Goal: Task Accomplishment & Management: Manage account settings

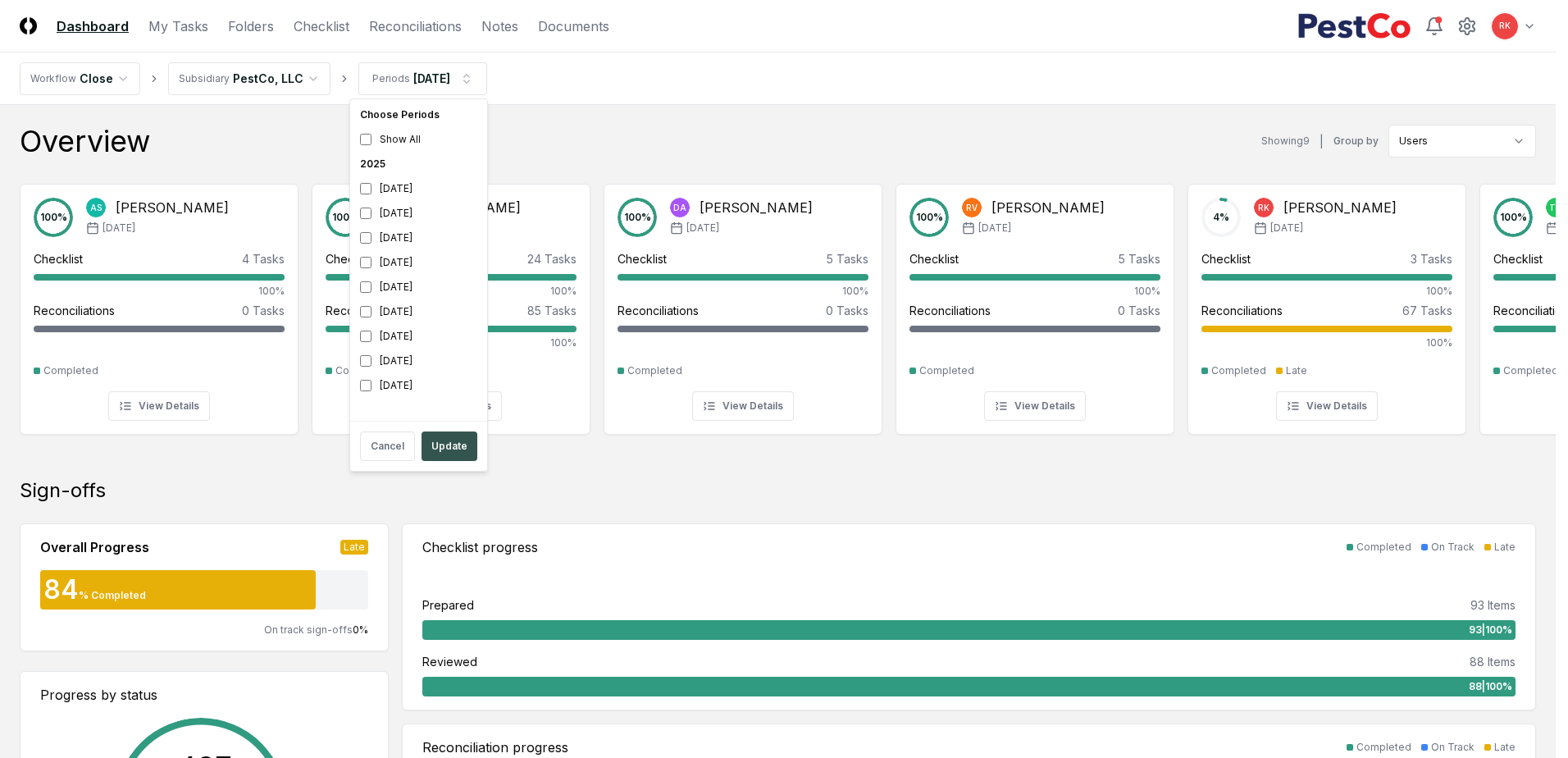
click at [437, 442] on button "Update" at bounding box center [449, 446] width 56 height 30
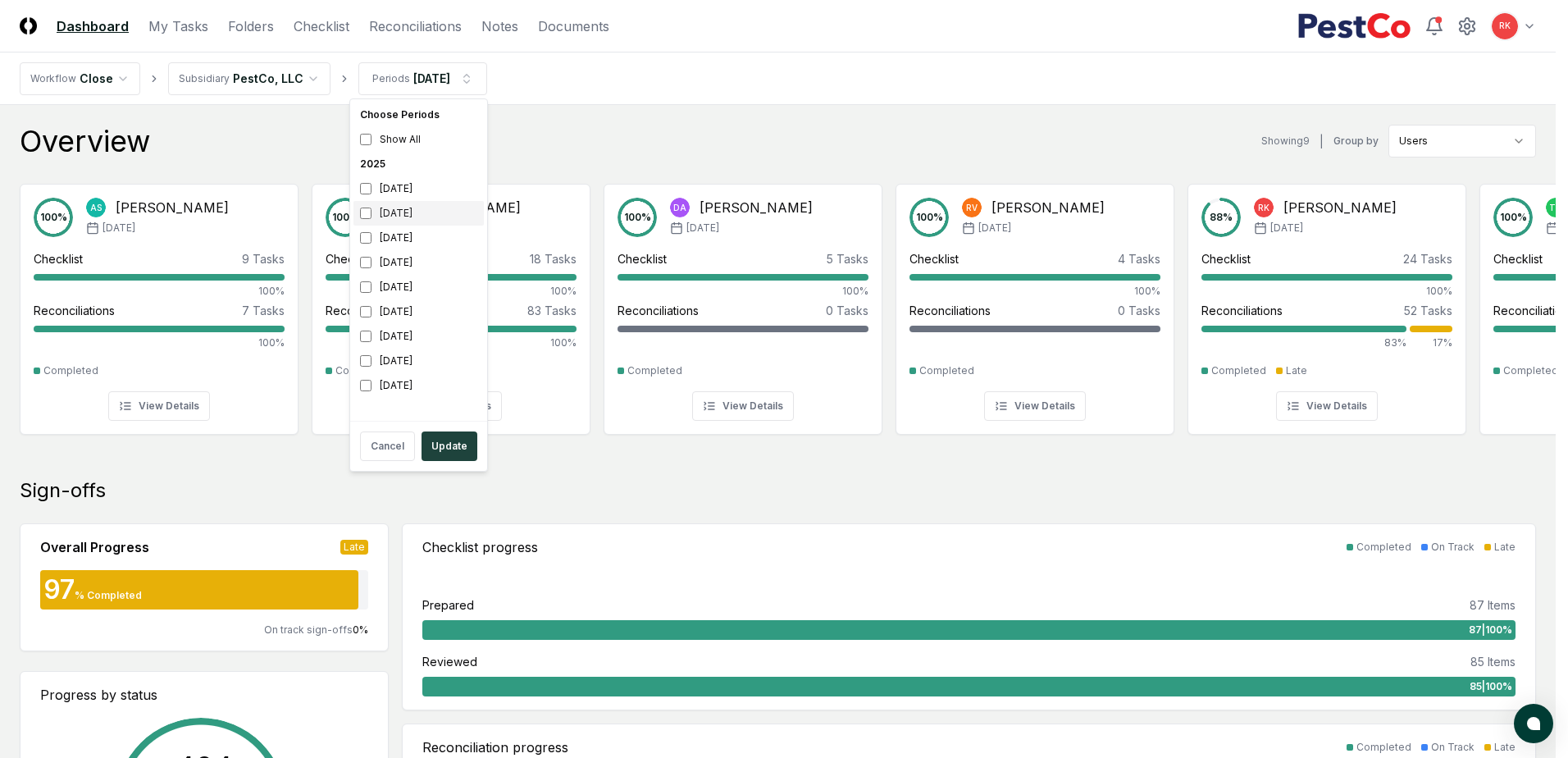
click at [375, 210] on div "[DATE]" at bounding box center [418, 213] width 130 height 25
click at [373, 232] on div "[DATE]" at bounding box center [418, 238] width 130 height 25
click at [440, 451] on button "Update" at bounding box center [449, 446] width 56 height 30
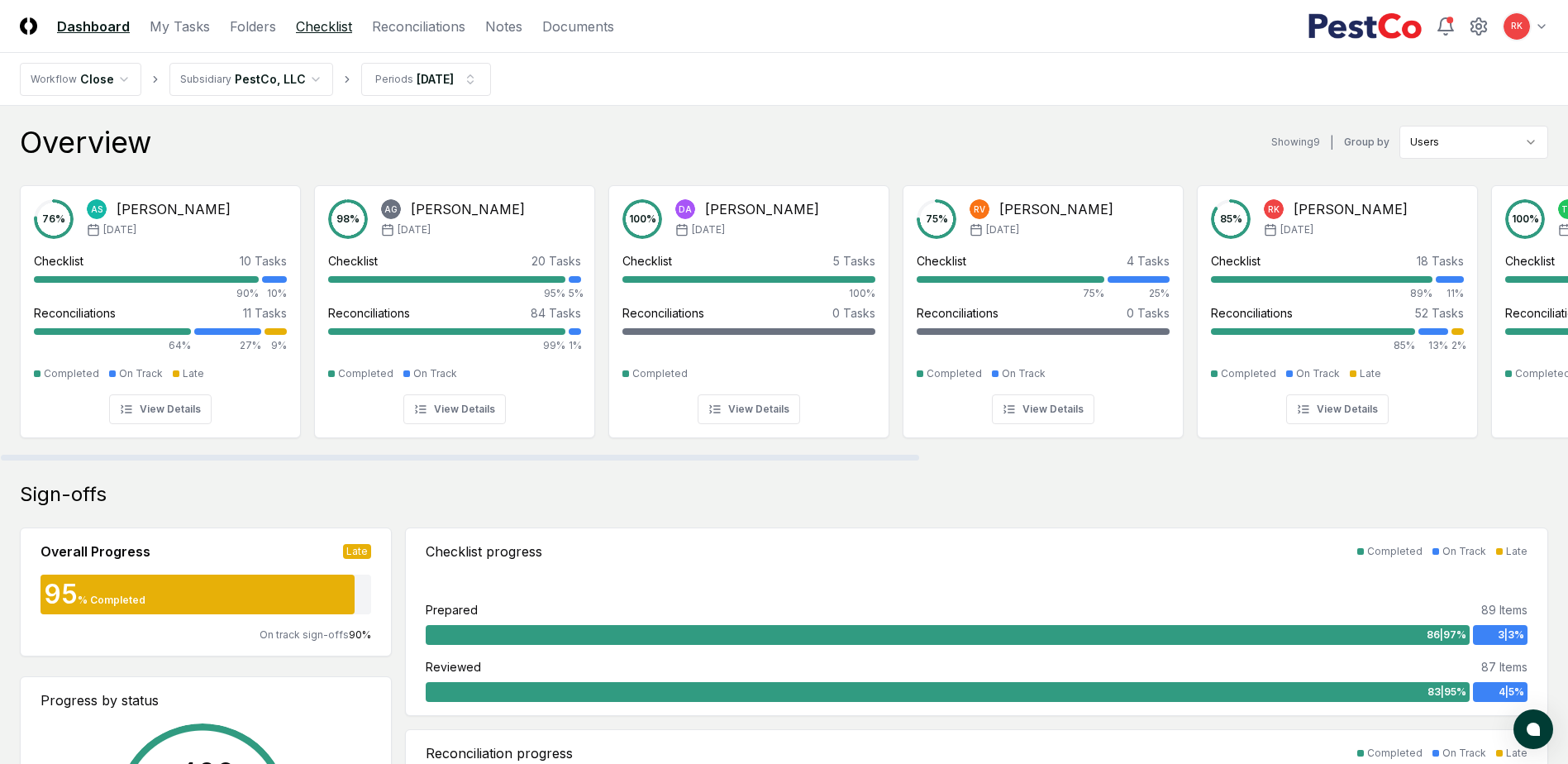
click at [319, 26] on link "Checklist" at bounding box center [323, 26] width 56 height 20
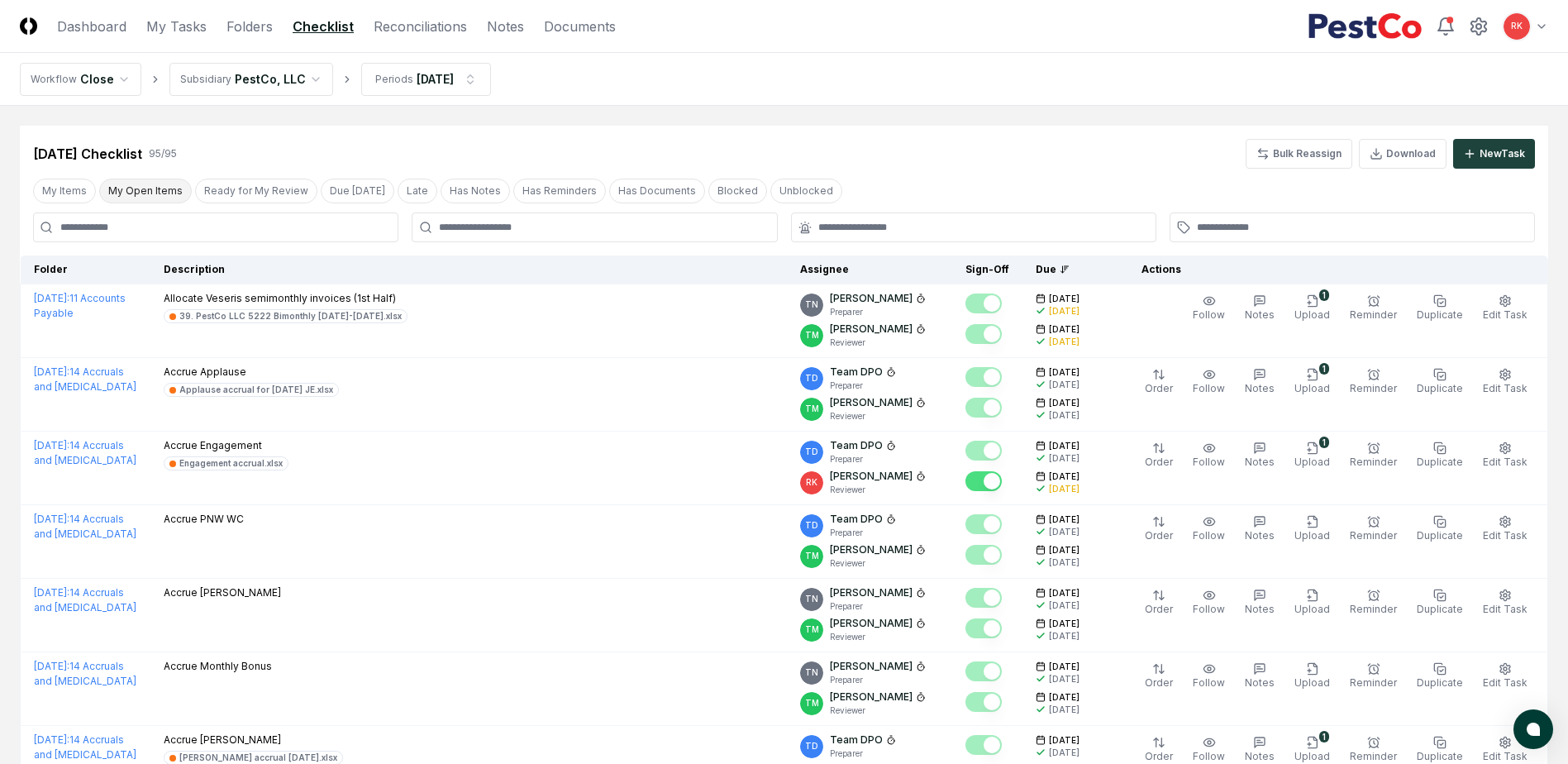
click at [143, 191] on button "My Open Items" at bounding box center [145, 191] width 92 height 25
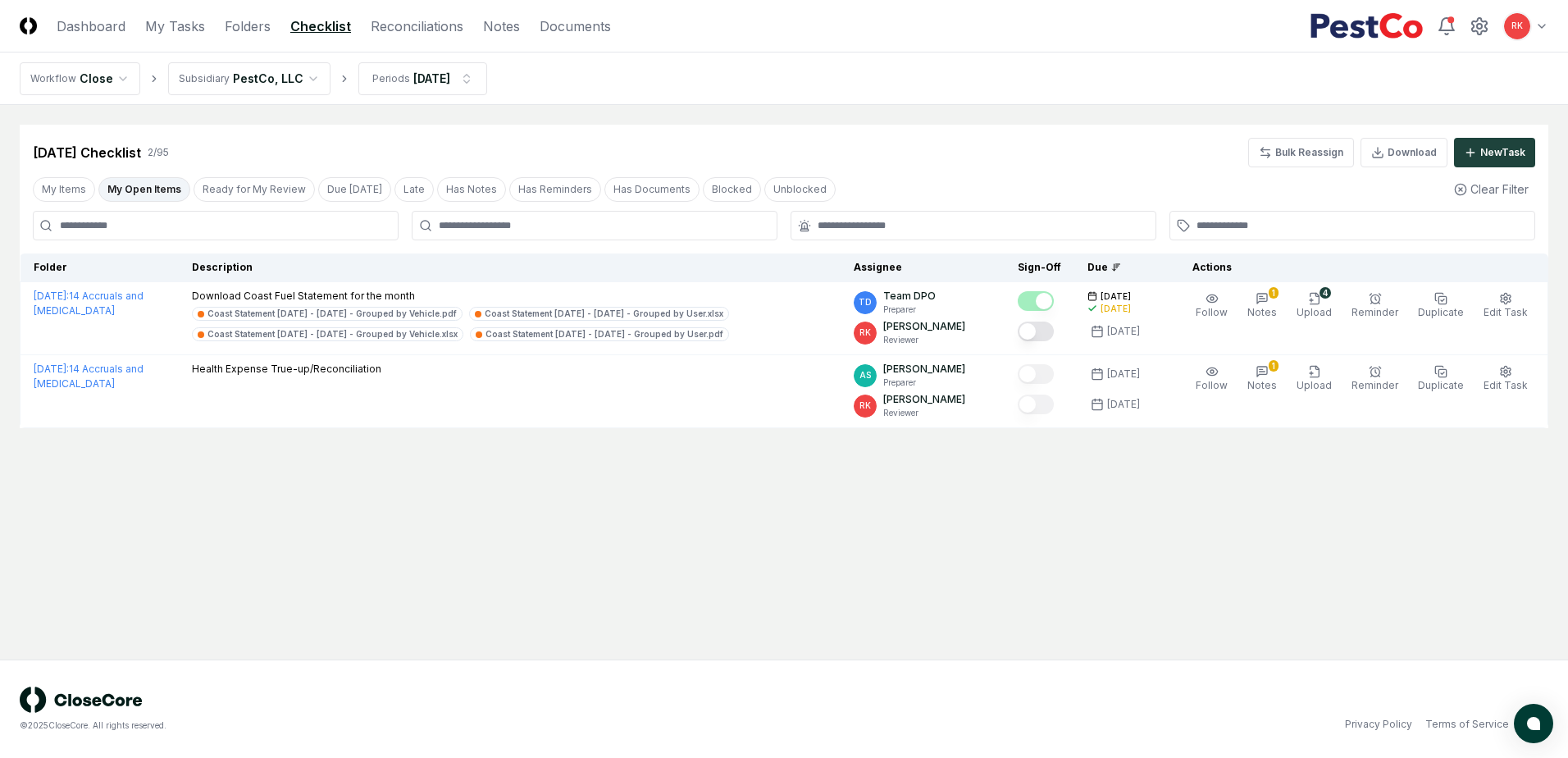
click at [128, 187] on button "My Open Items" at bounding box center [144, 189] width 92 height 25
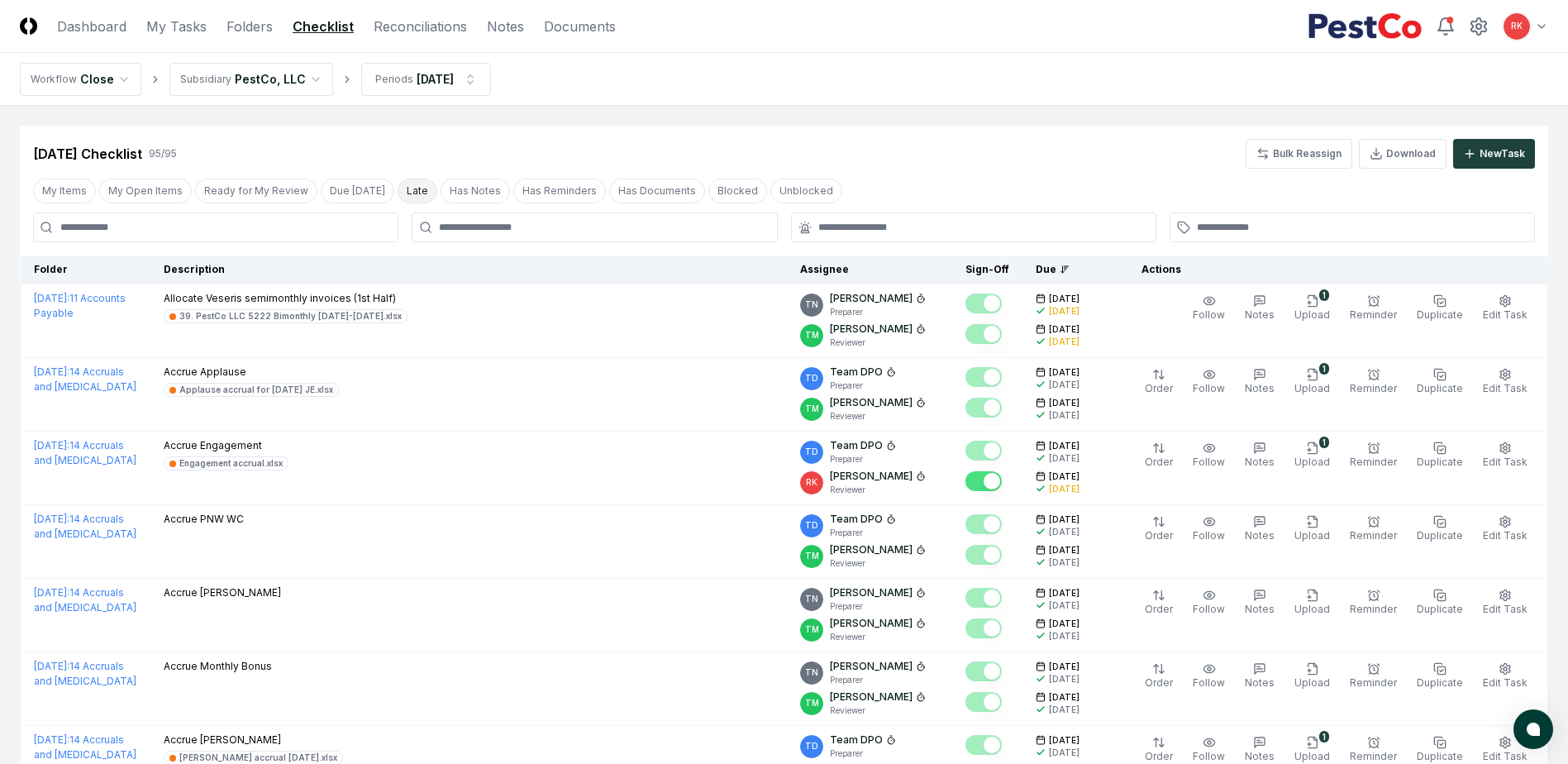
click at [398, 195] on button "Late" at bounding box center [417, 191] width 40 height 25
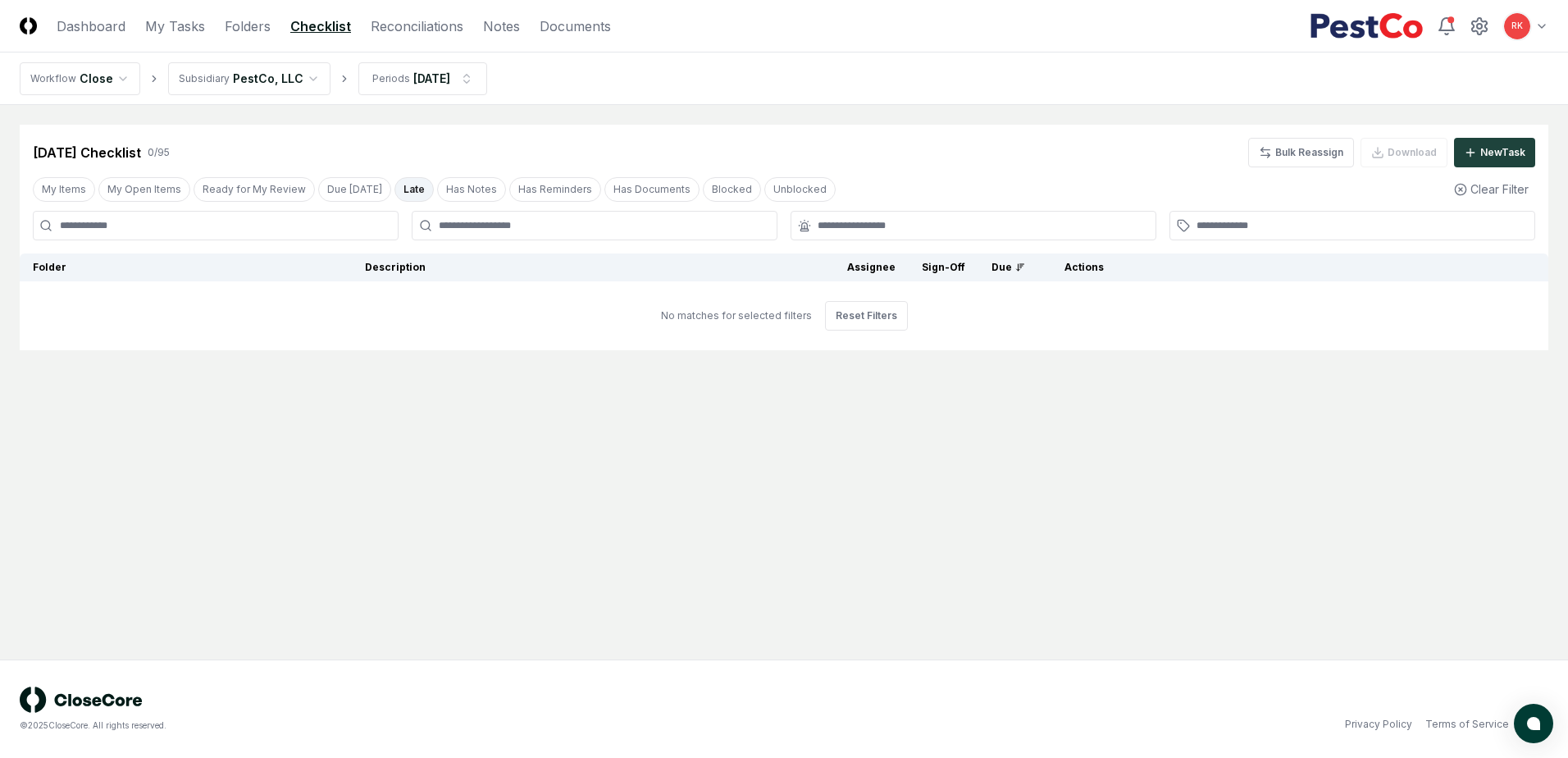
click at [394, 193] on button "Late" at bounding box center [414, 189] width 39 height 25
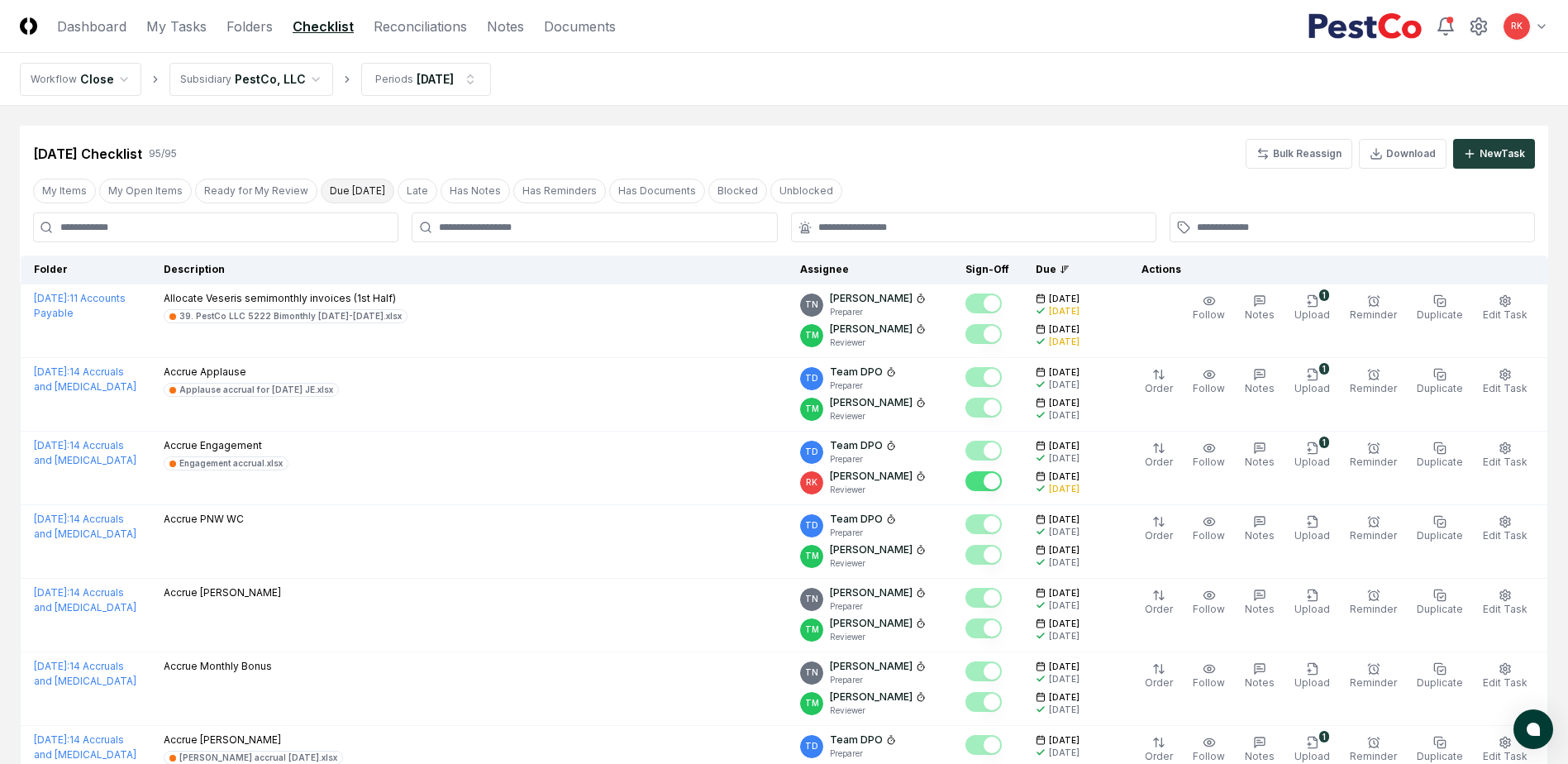
click at [359, 192] on button "Due [DATE]" at bounding box center [357, 191] width 73 height 25
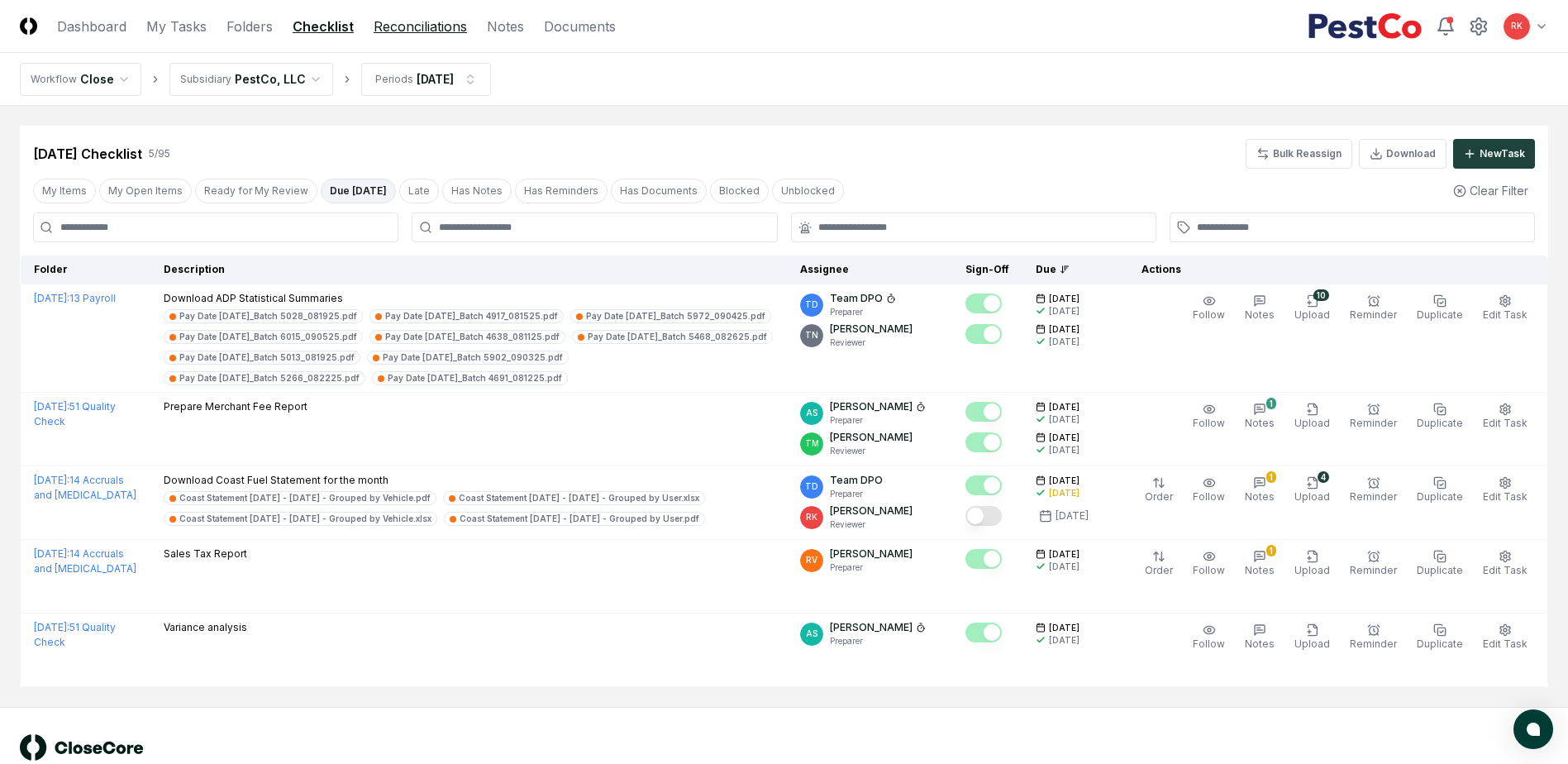
click at [418, 22] on link "Reconciliations" at bounding box center [420, 26] width 93 height 20
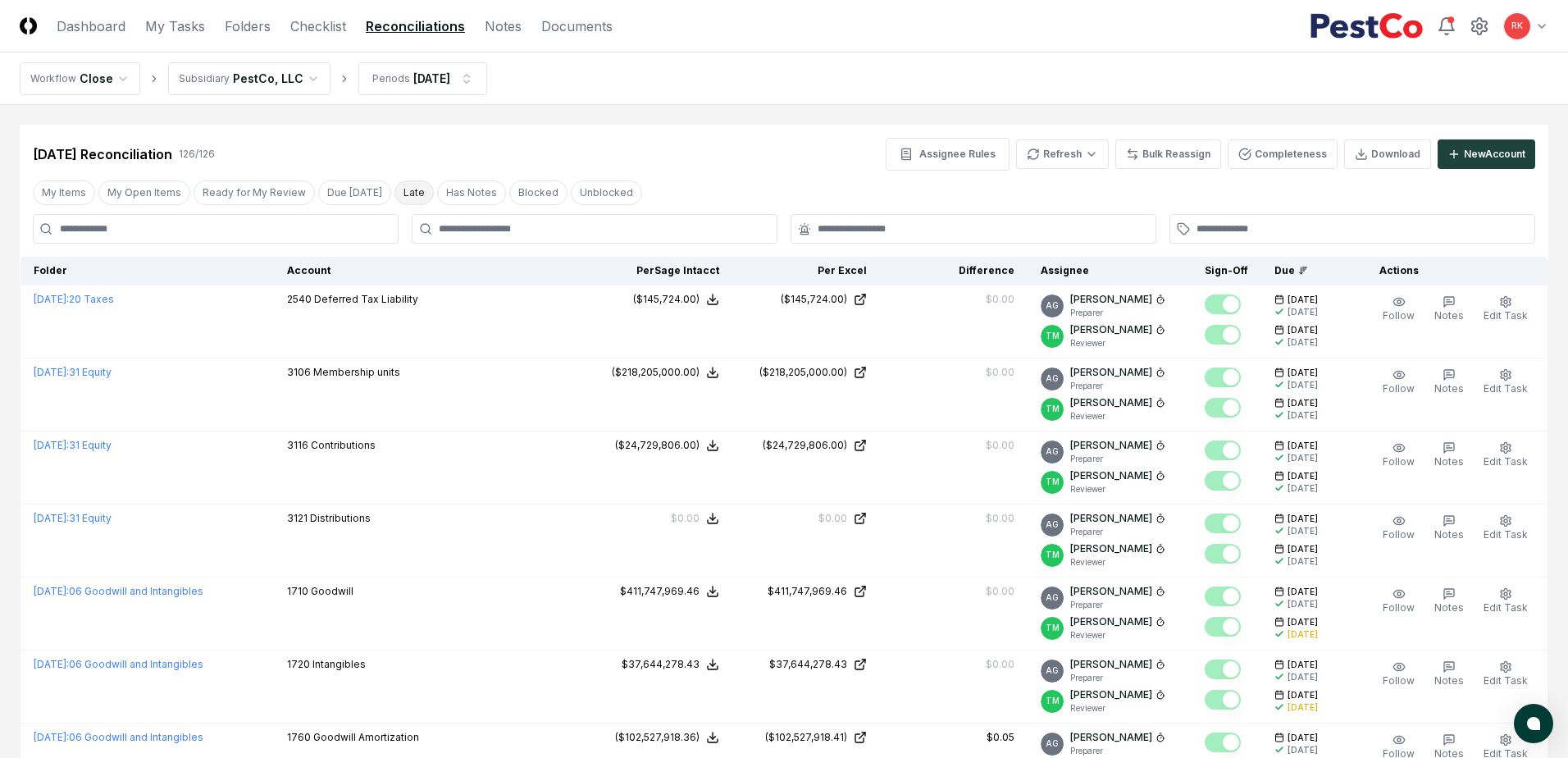
click at [400, 191] on button "Late" at bounding box center [414, 192] width 39 height 25
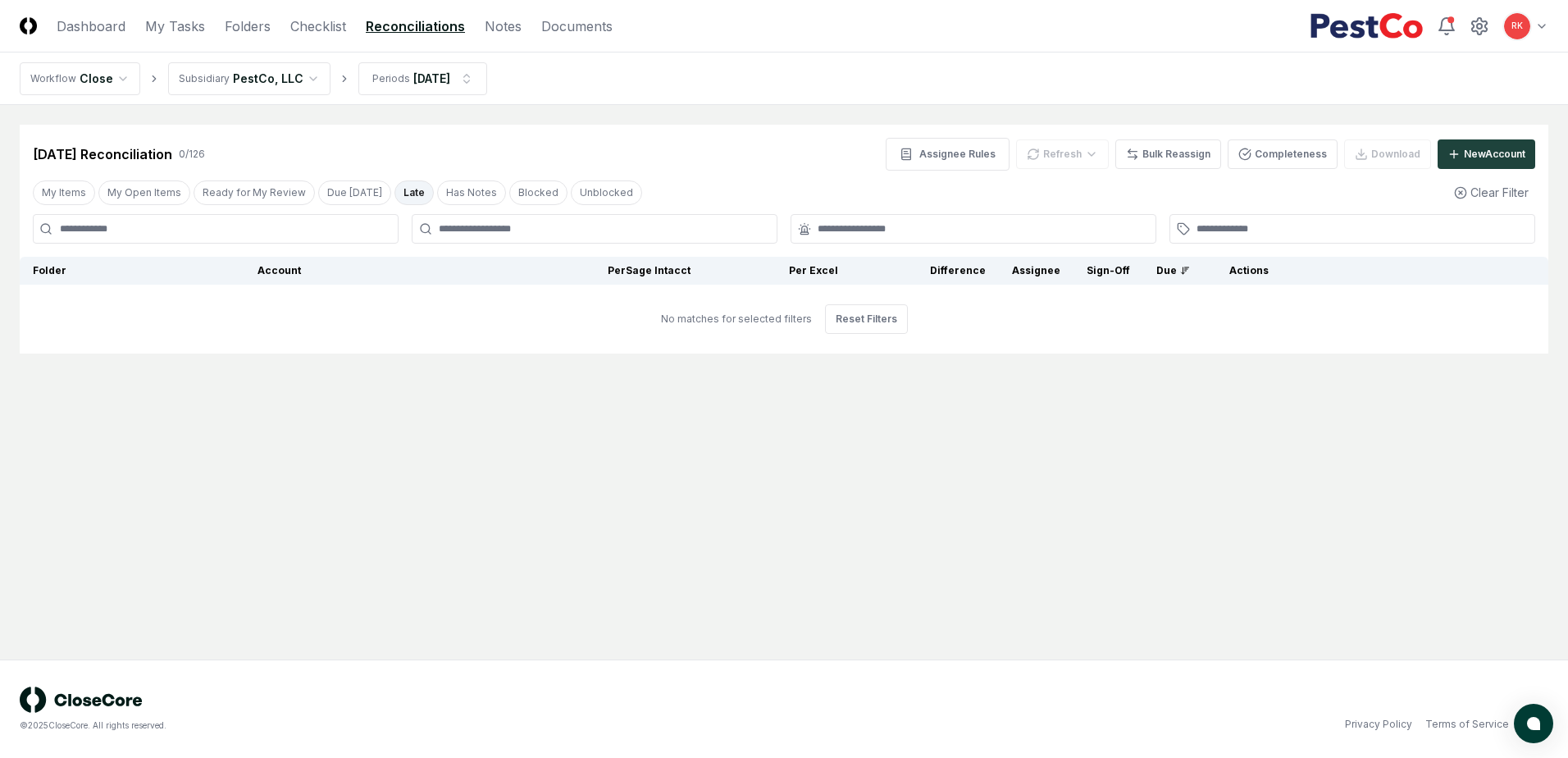
click at [400, 191] on button "Late" at bounding box center [414, 192] width 39 height 25
click at [356, 198] on button "Due [DATE]" at bounding box center [354, 192] width 73 height 25
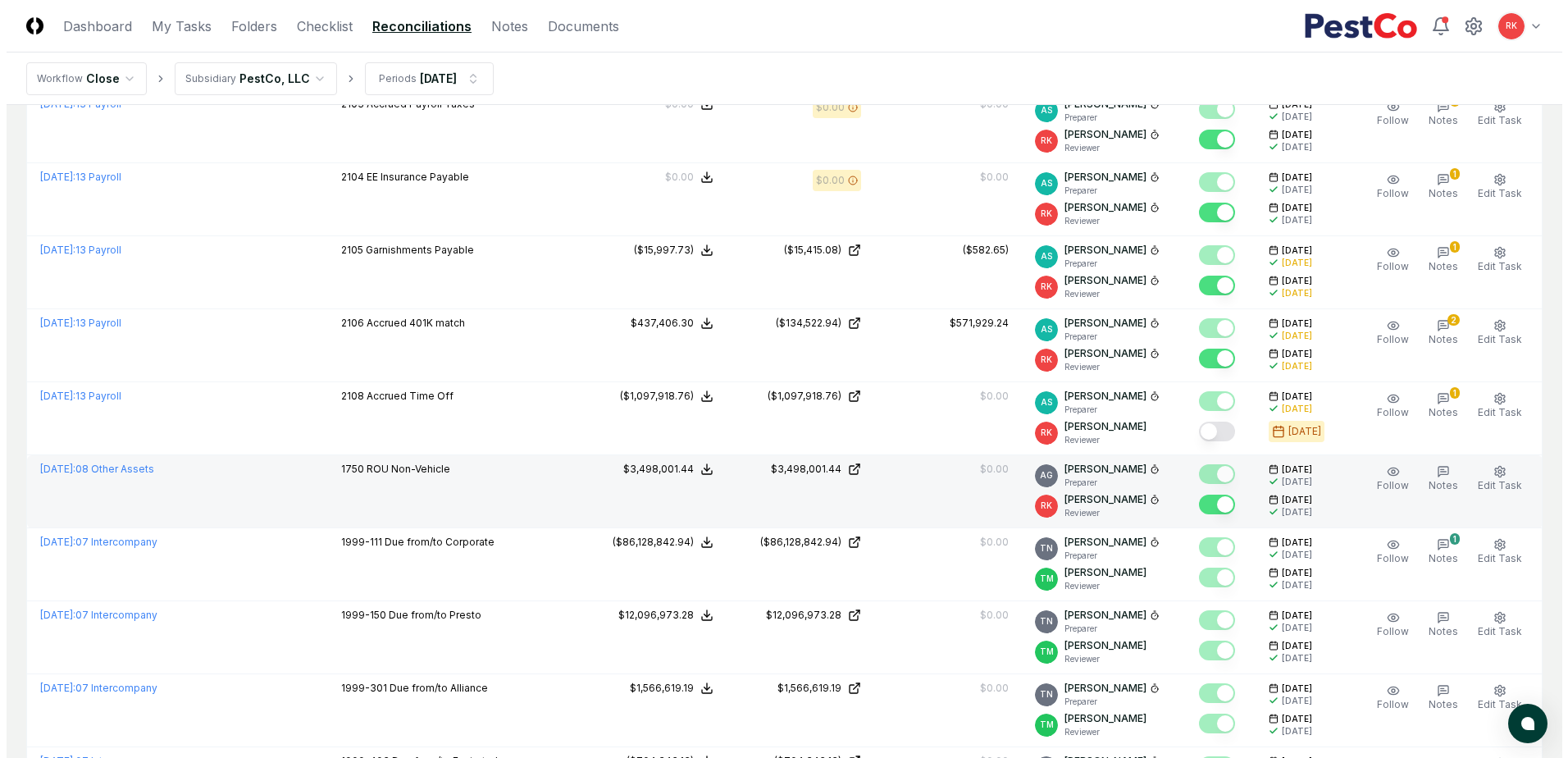
scroll to position [574, 0]
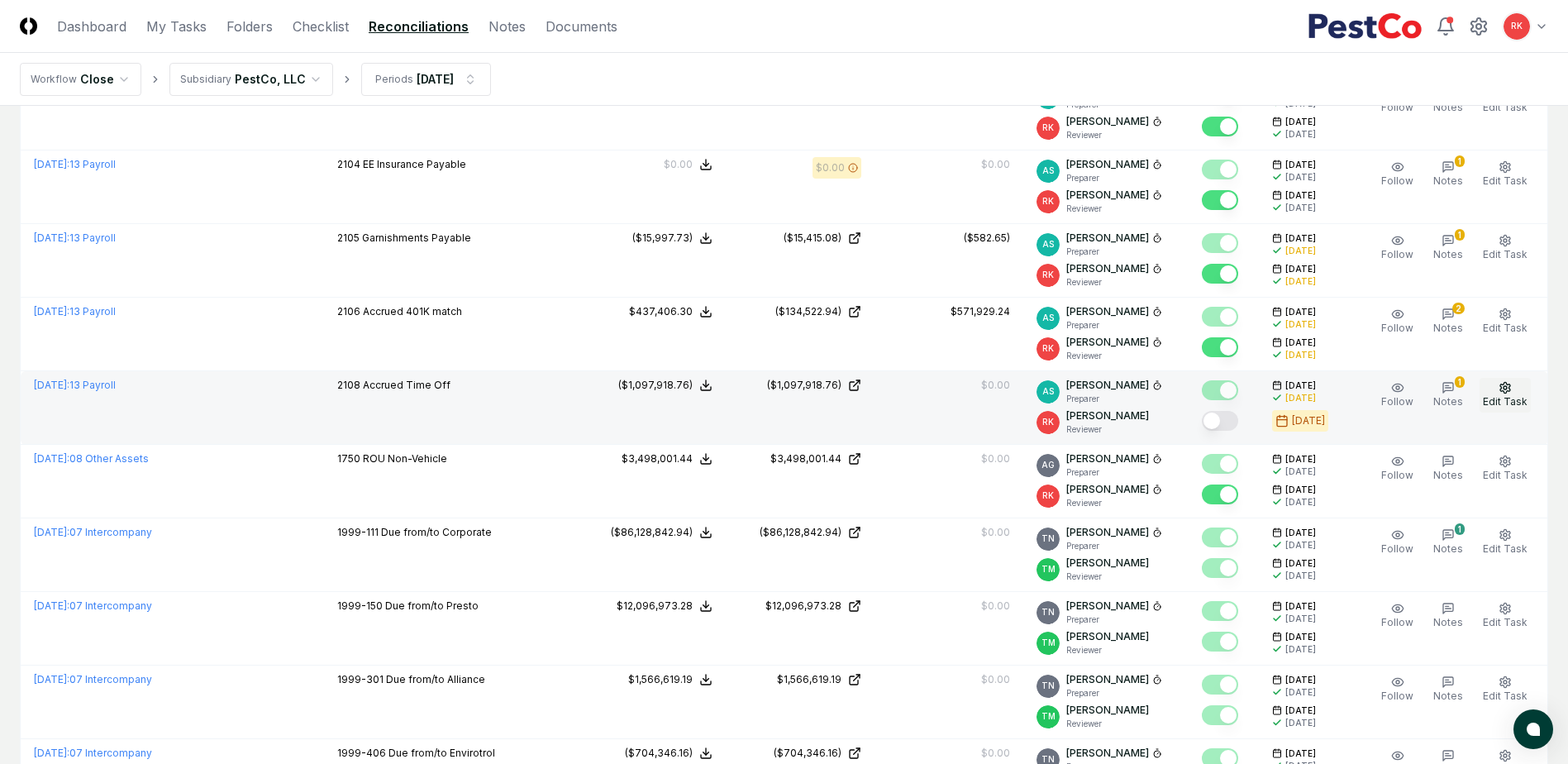
click at [1507, 401] on span "Edit Task" at bounding box center [1505, 401] width 45 height 12
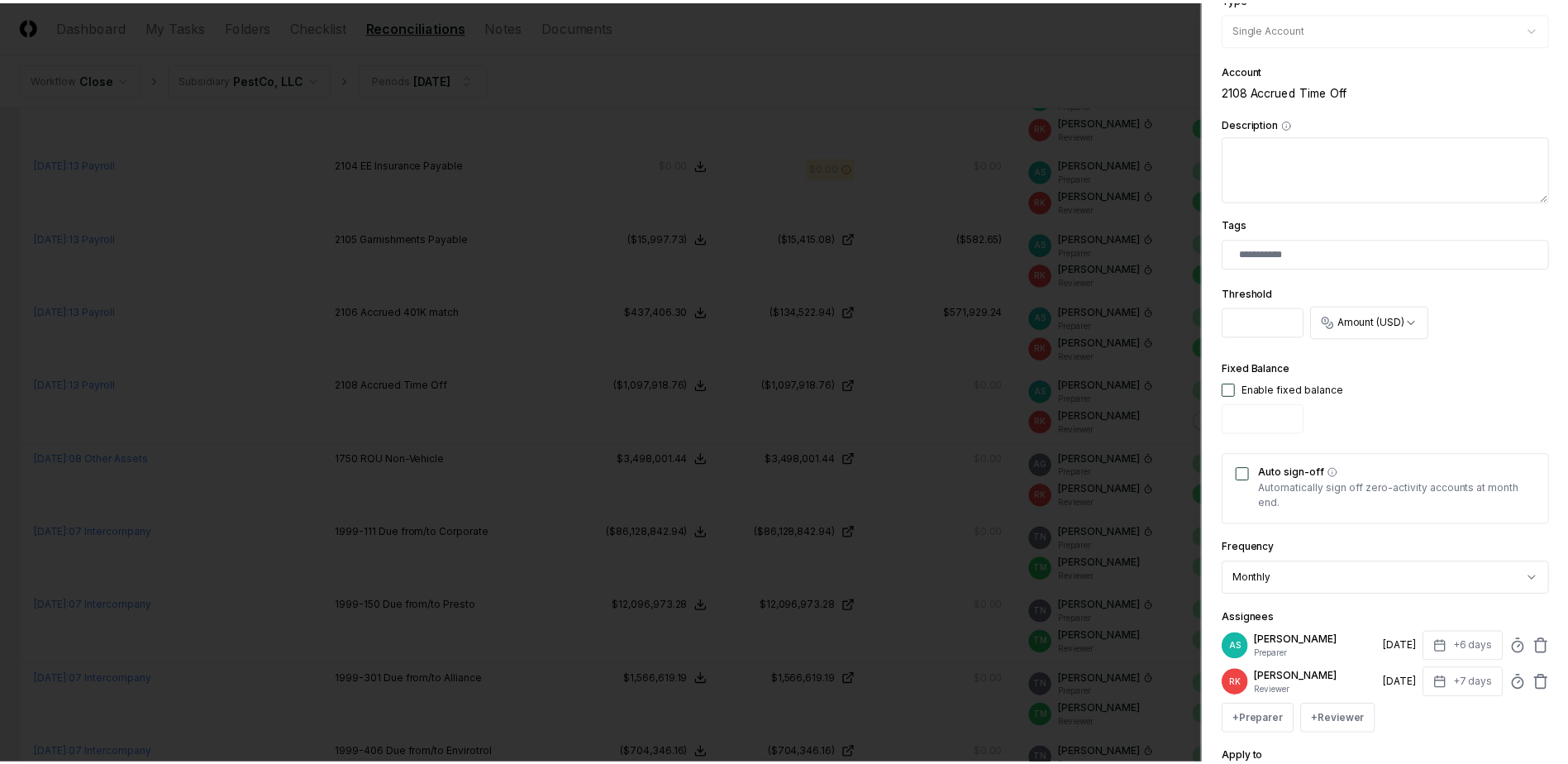
scroll to position [407, 0]
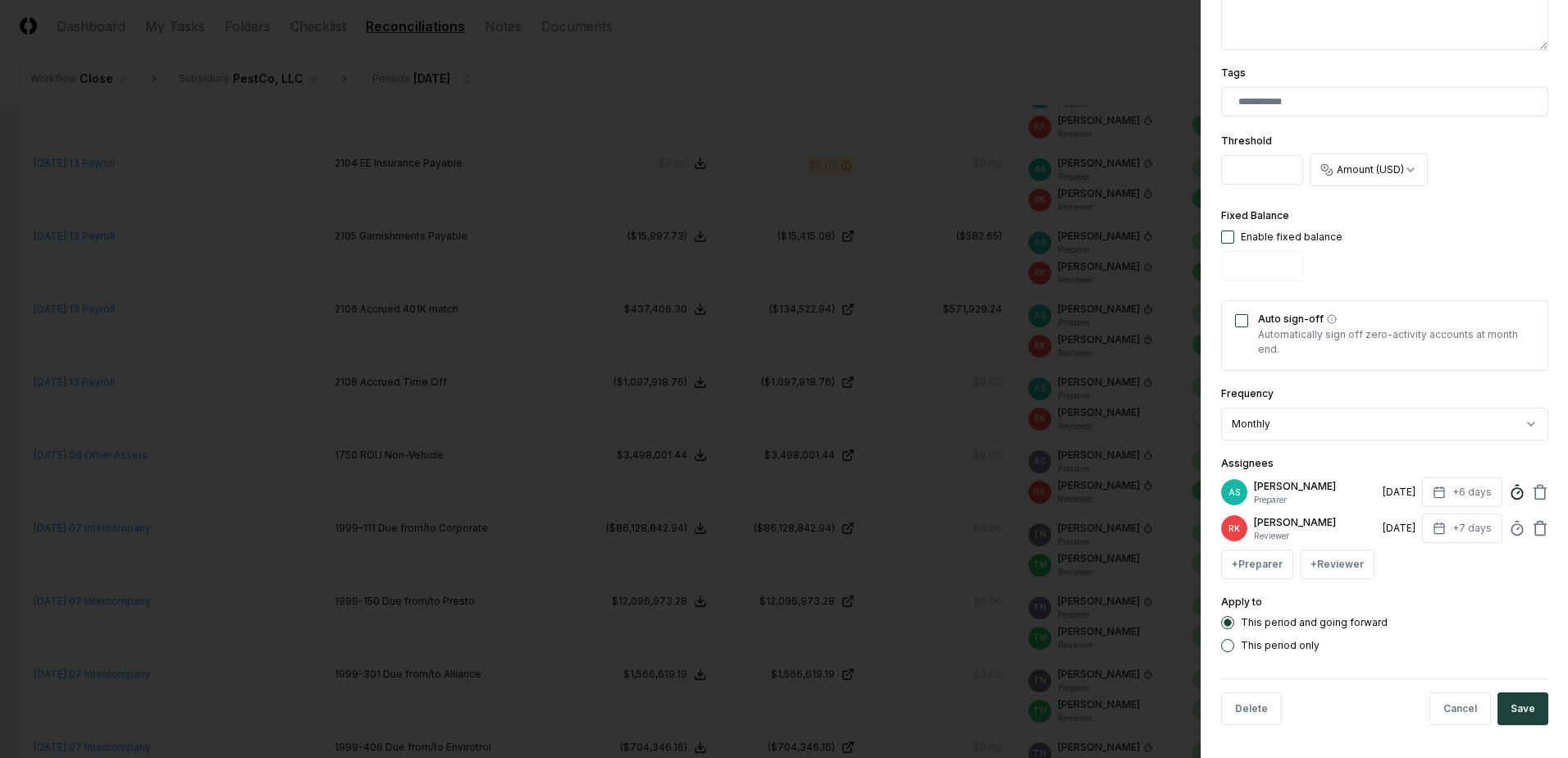
click at [1509, 492] on icon at bounding box center [1517, 491] width 16 height 16
click at [1524, 631] on div "This period and going forward This period only" at bounding box center [1384, 634] width 327 height 36
click at [1509, 523] on icon at bounding box center [1517, 528] width 16 height 16
type input "******"
click at [1525, 600] on div "Apply to This period and going forward This period only" at bounding box center [1384, 622] width 327 height 60
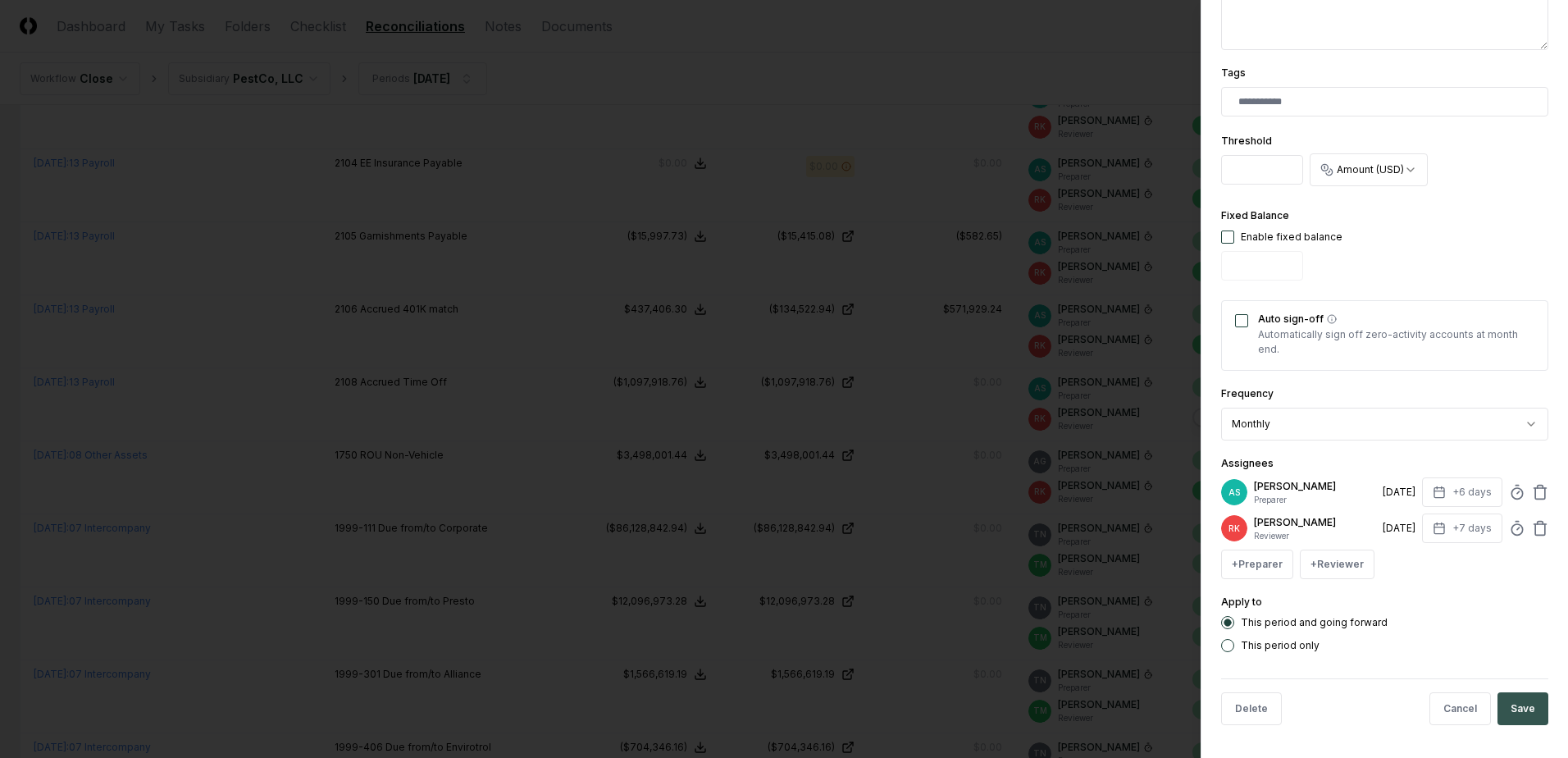
click at [1506, 712] on button "Save" at bounding box center [1522, 708] width 50 height 33
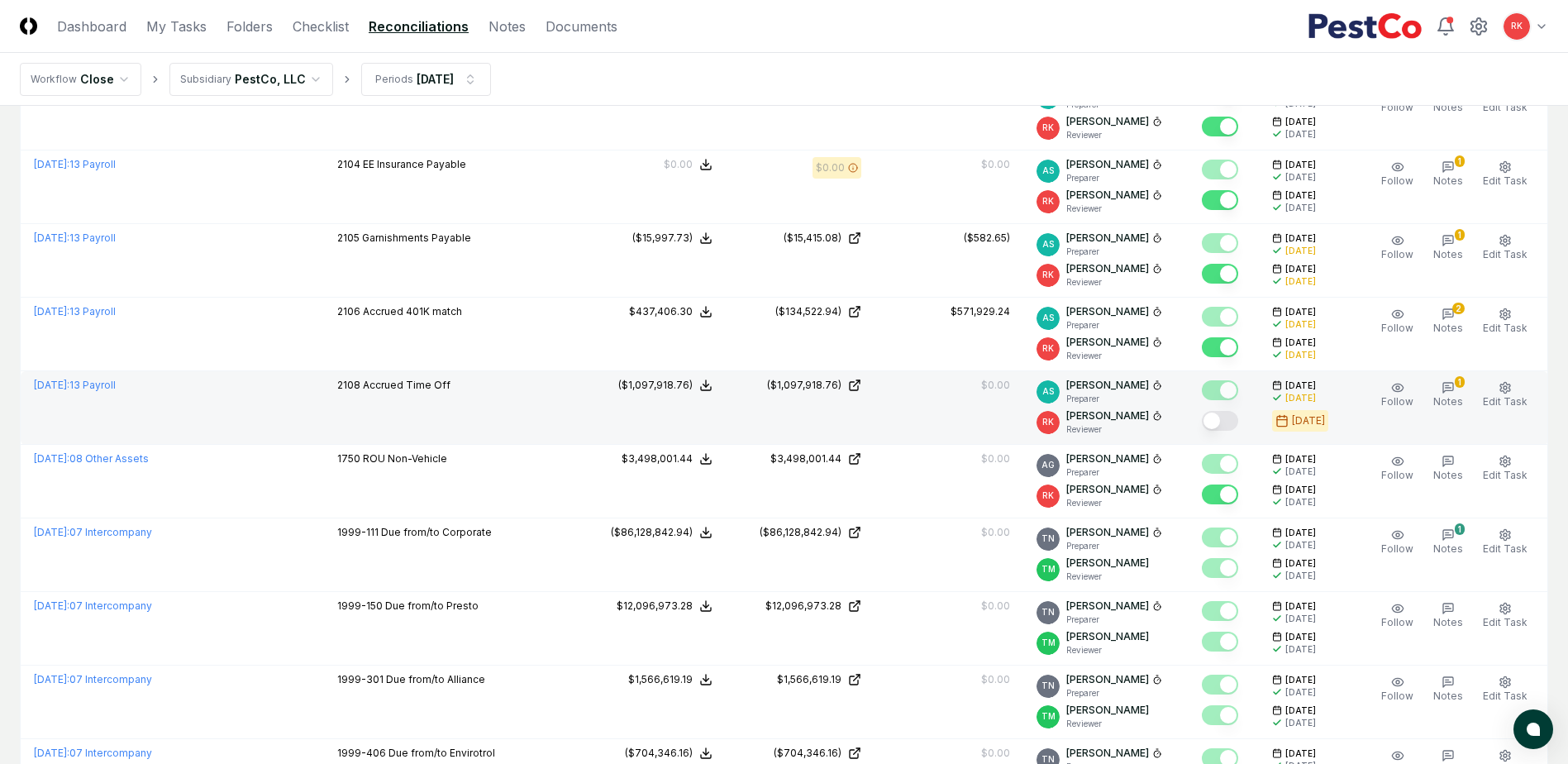
click at [1224, 422] on button "Mark complete" at bounding box center [1220, 420] width 36 height 20
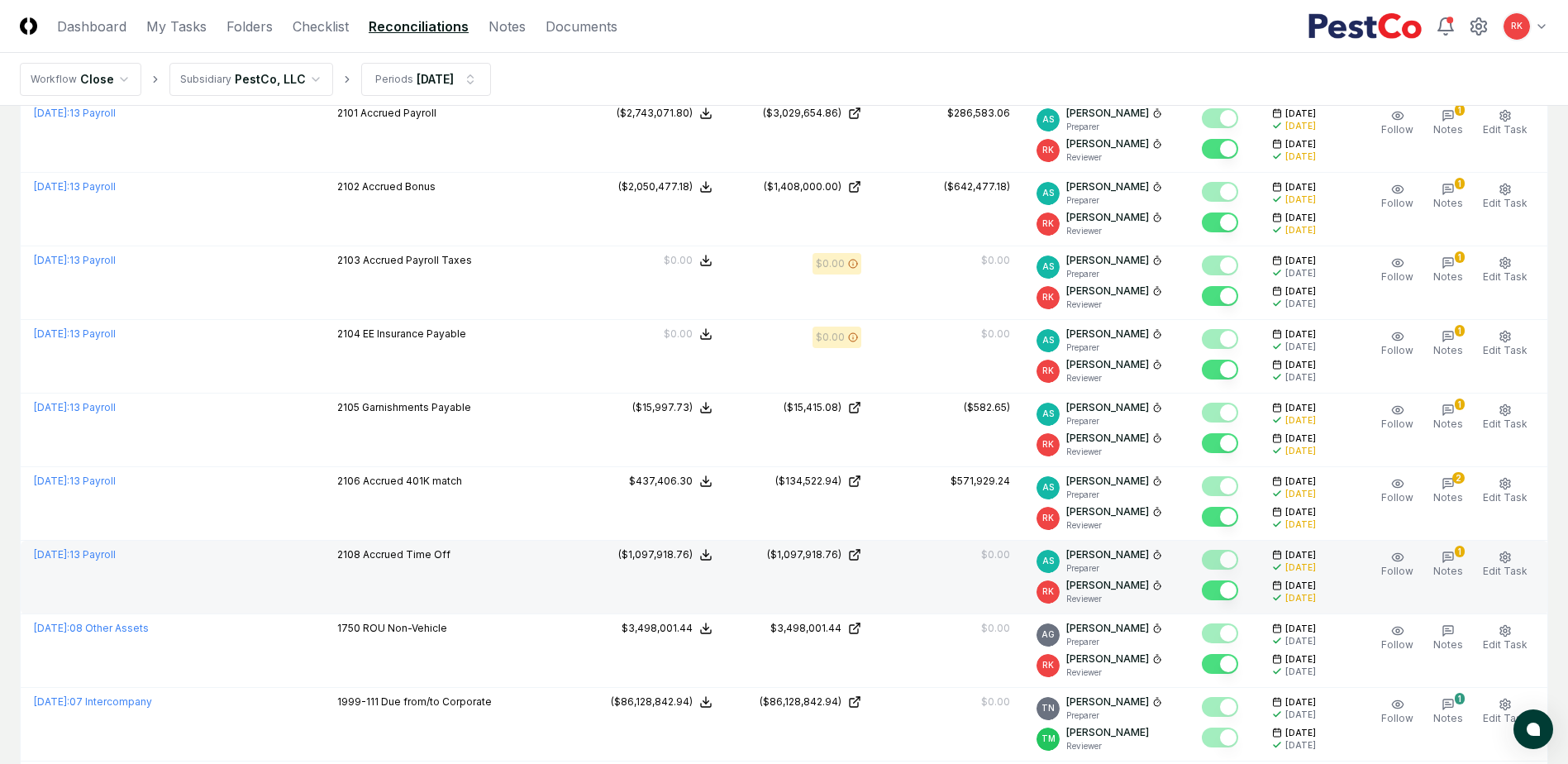
scroll to position [0, 0]
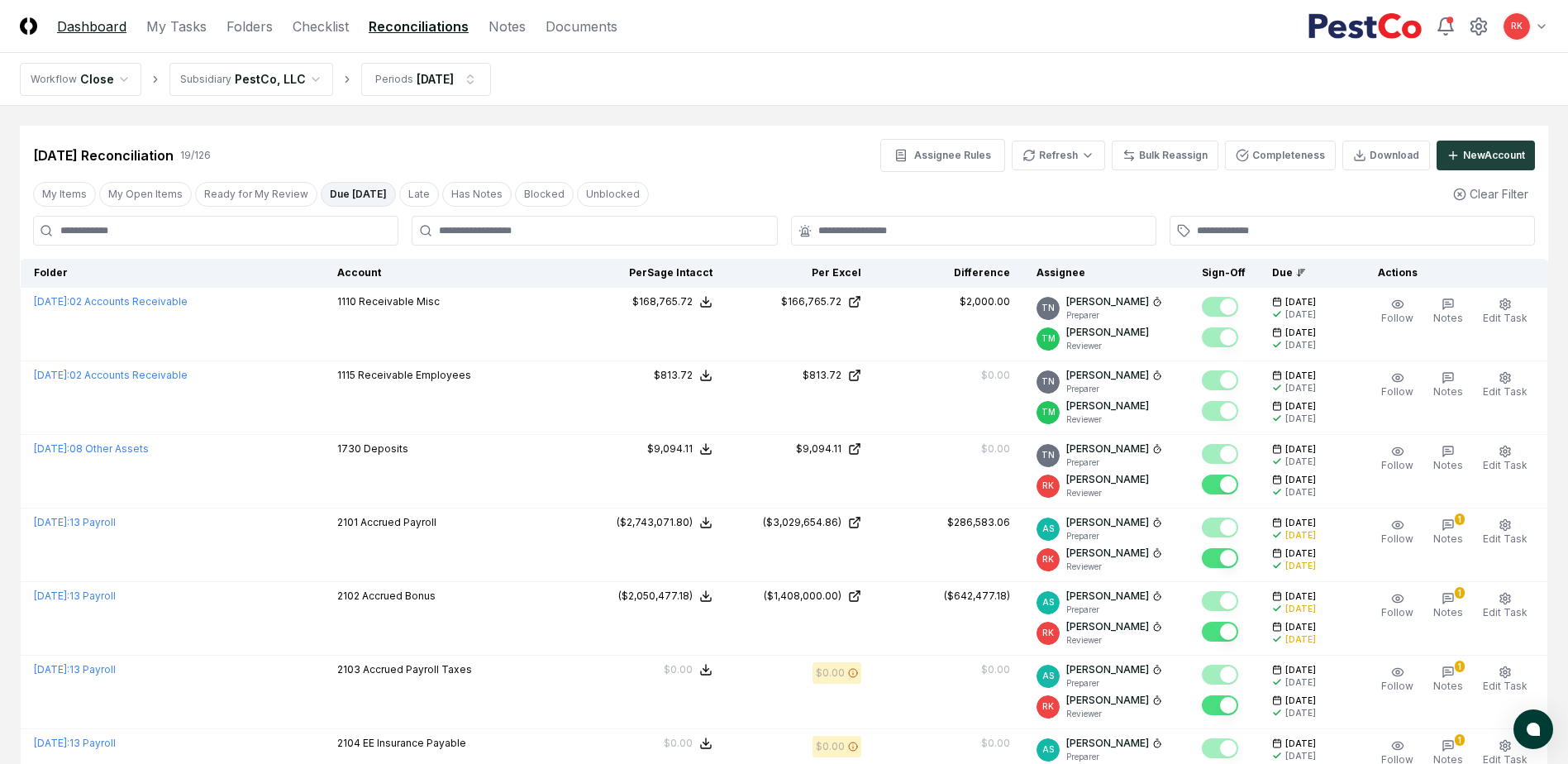
click at [98, 22] on link "Dashboard" at bounding box center [91, 26] width 70 height 20
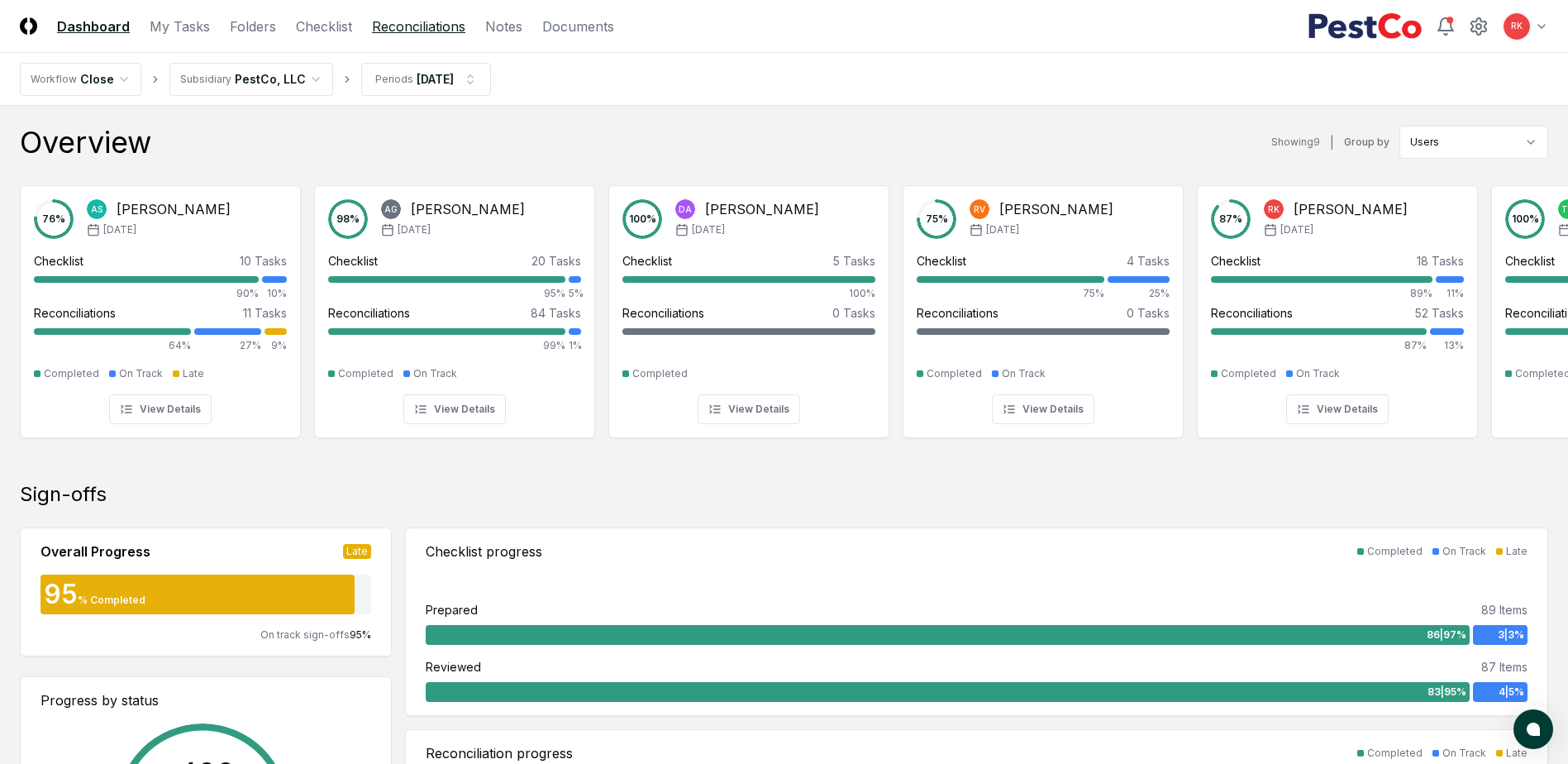
click at [427, 20] on link "Reconciliations" at bounding box center [418, 26] width 93 height 20
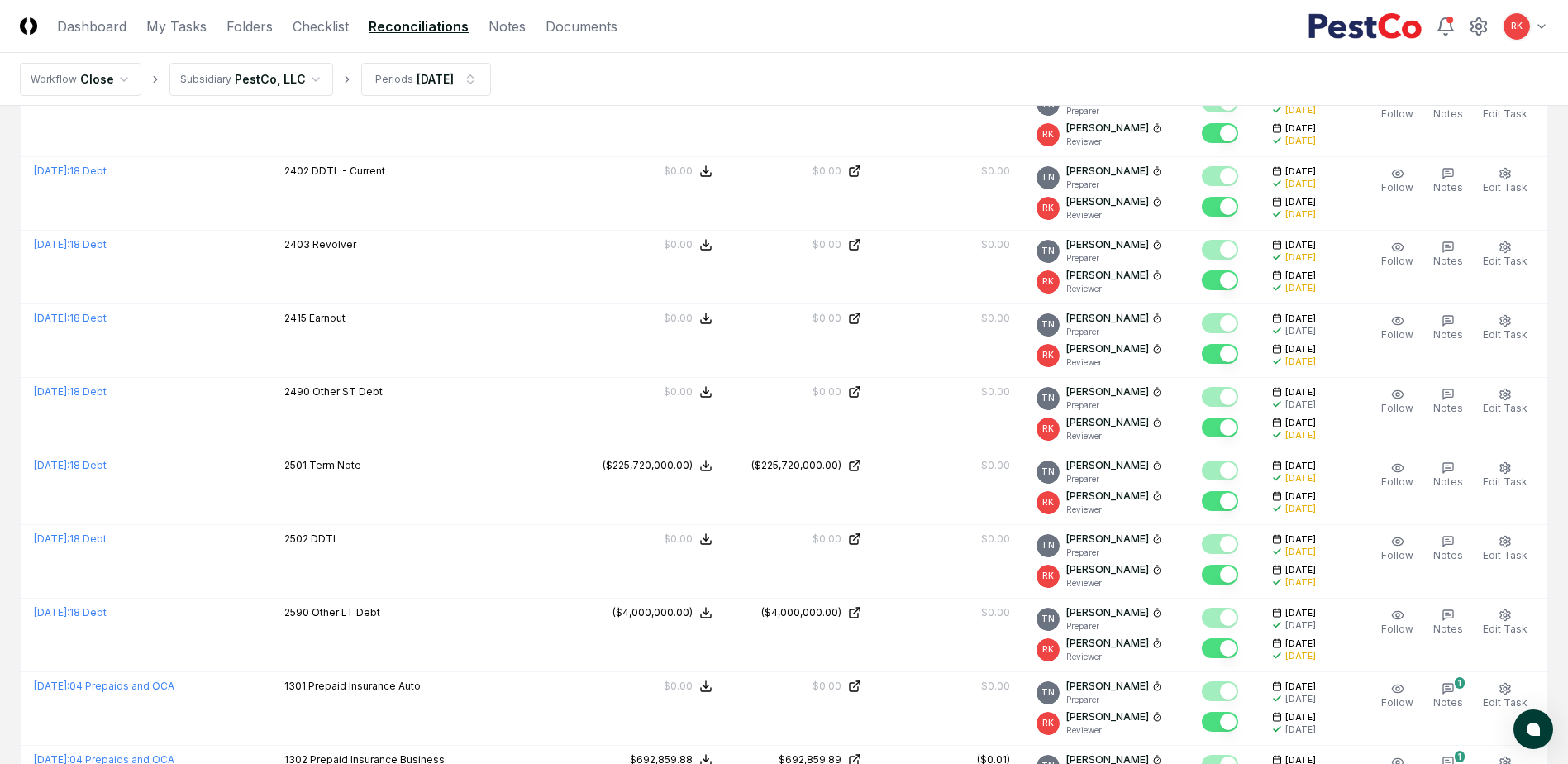
scroll to position [3353, 0]
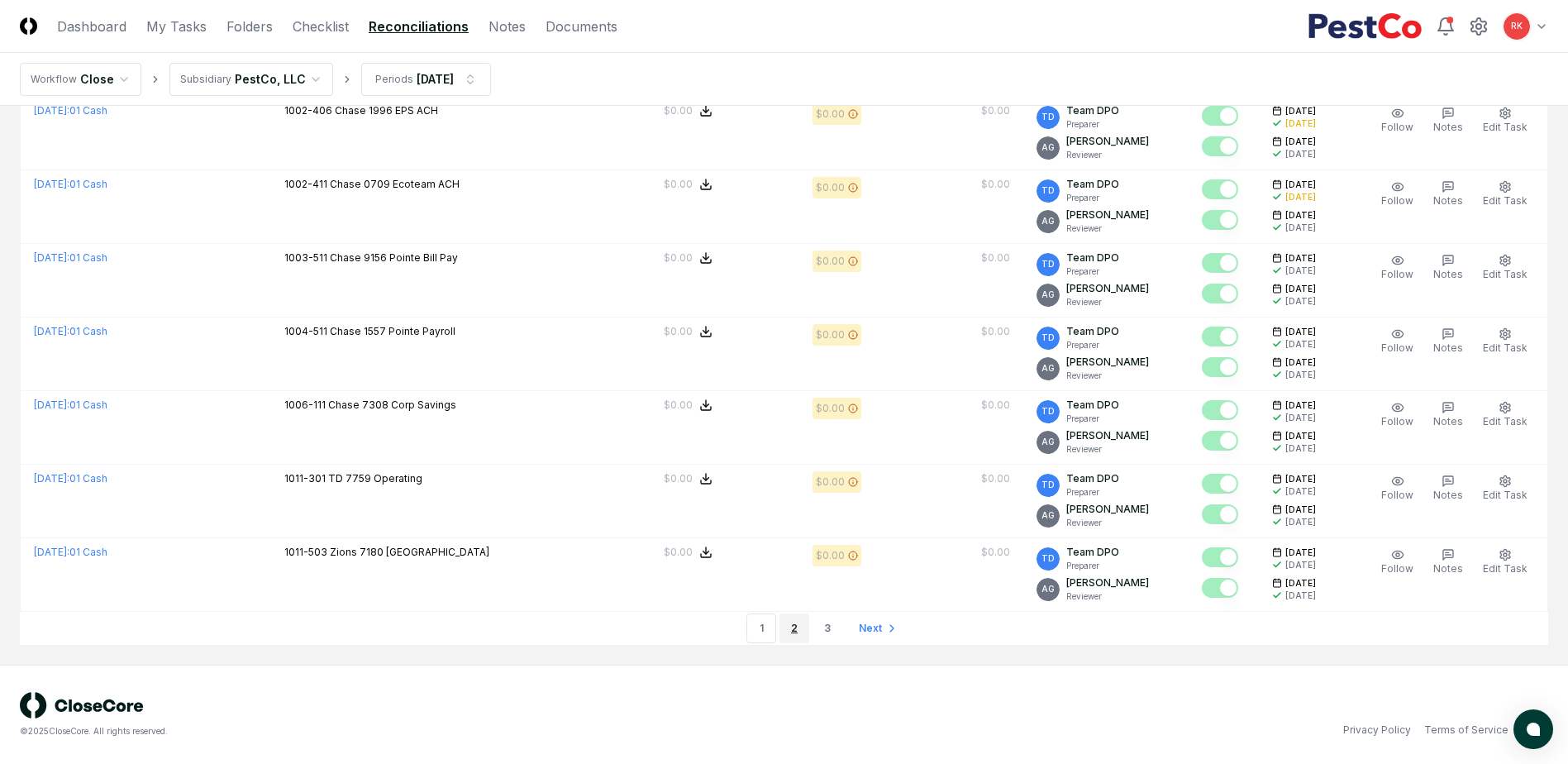
click at [796, 637] on link "2" at bounding box center [794, 628] width 30 height 30
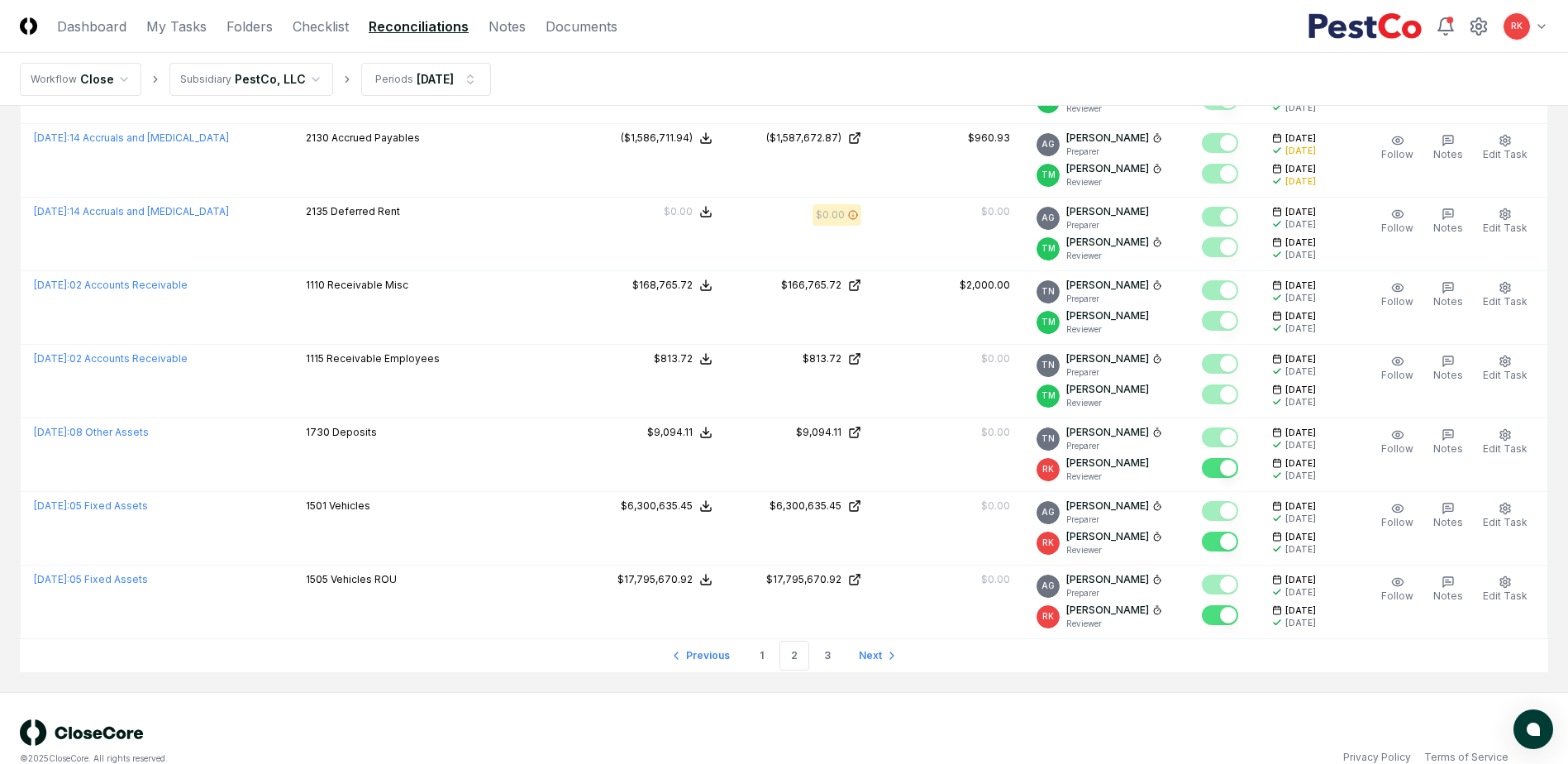
scroll to position [3353, 0]
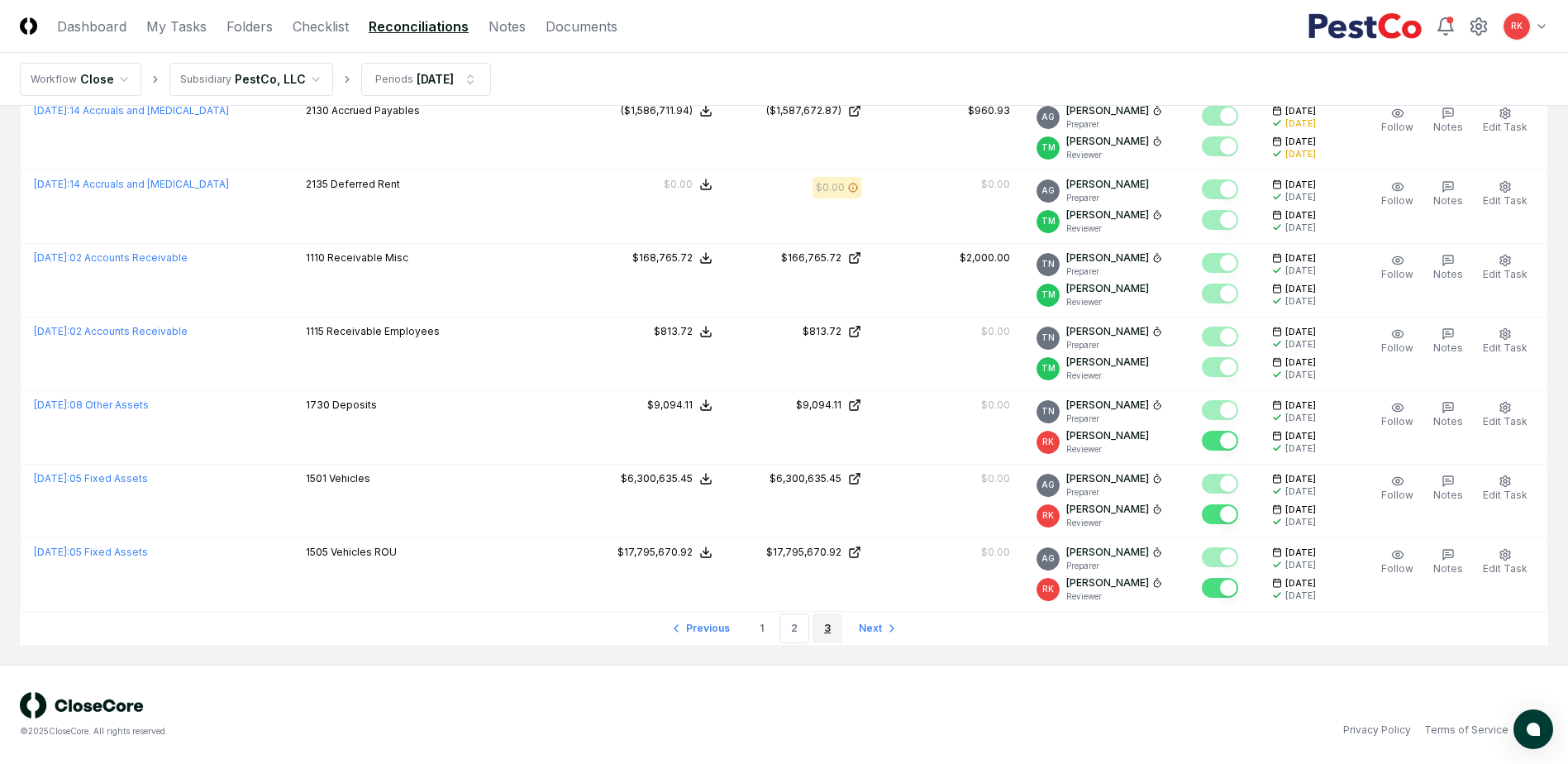
click at [834, 629] on link "3" at bounding box center [827, 628] width 30 height 30
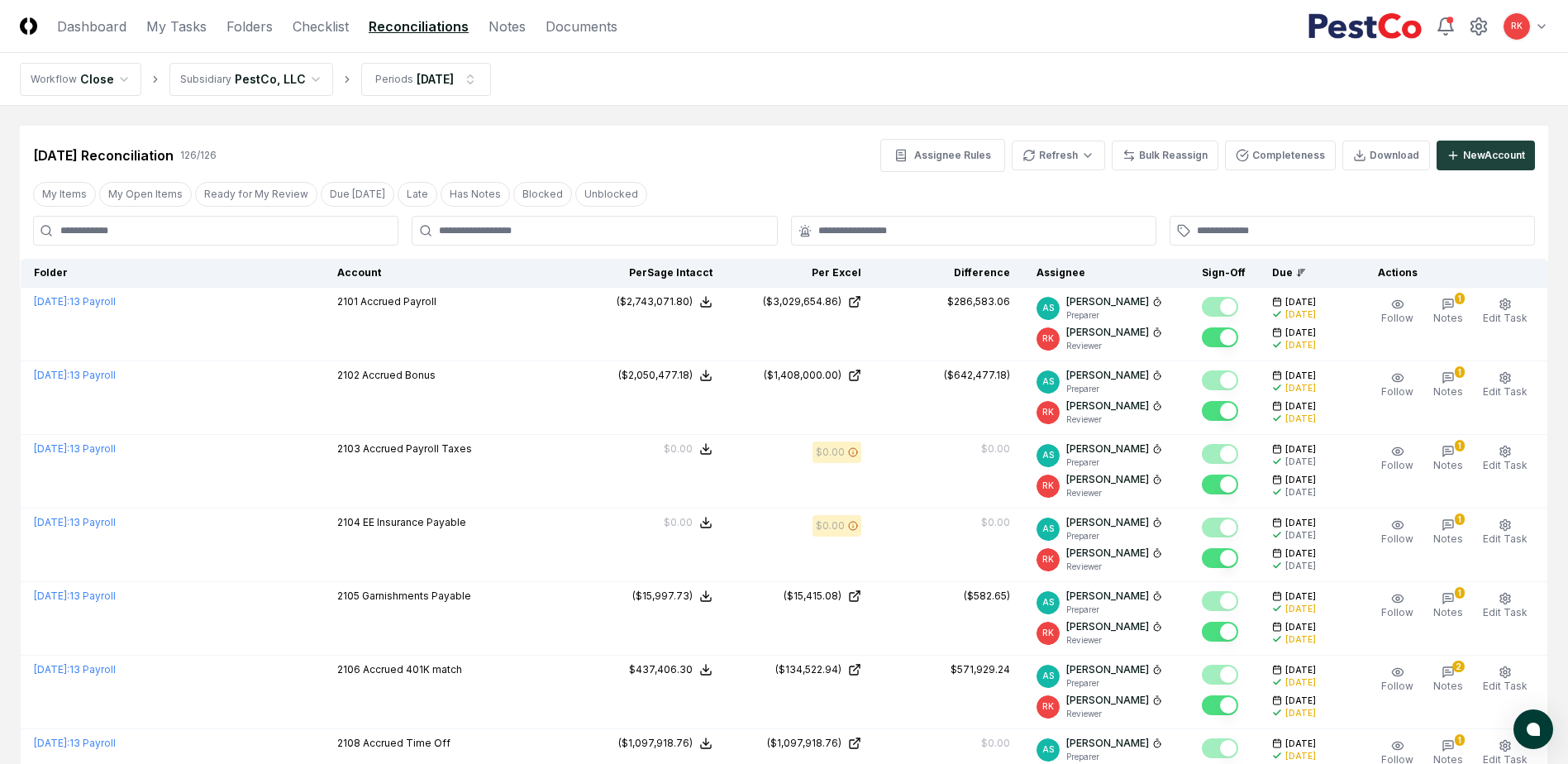
click at [110, 221] on input at bounding box center [216, 230] width 366 height 30
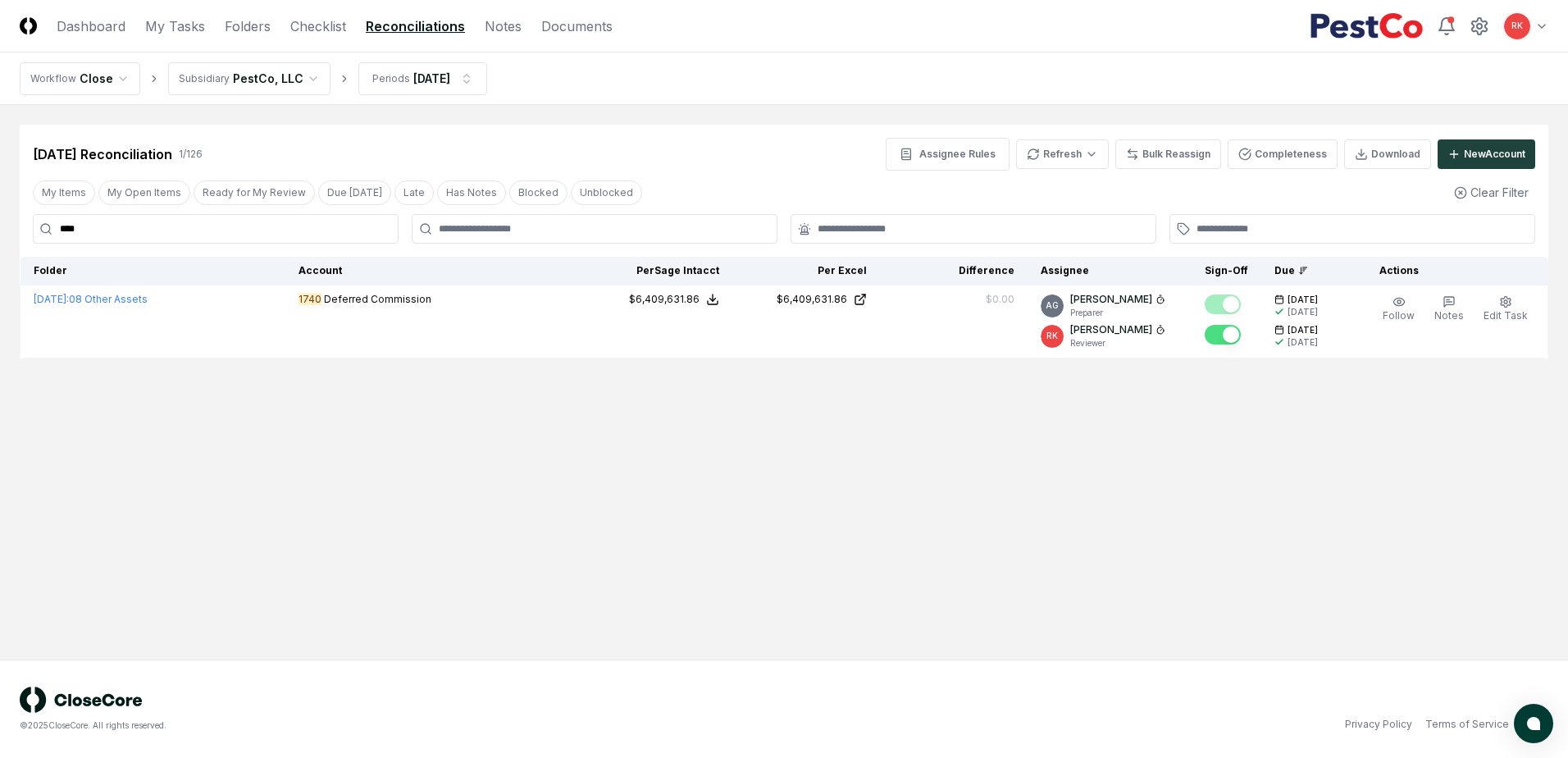
type input "****"
